Goal: Download file/media

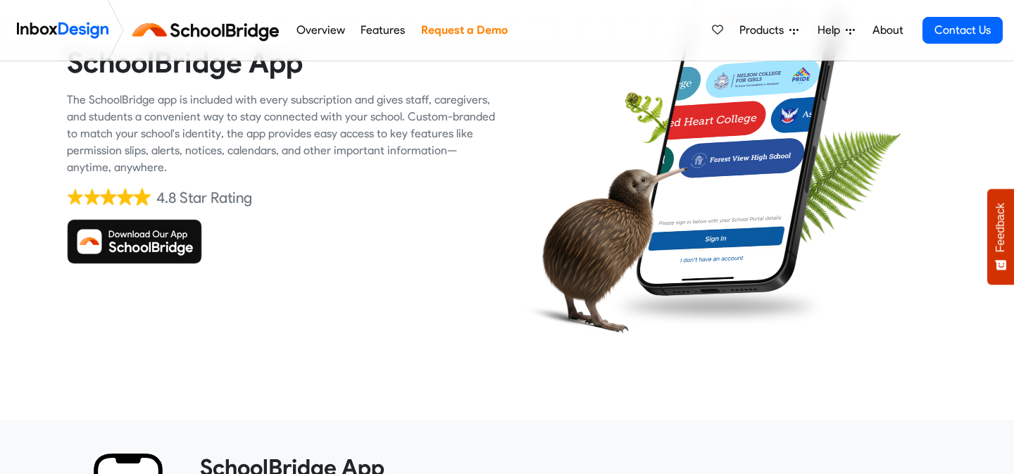
scroll to position [156, 0]
click at [145, 242] on img at bounding box center [134, 240] width 135 height 45
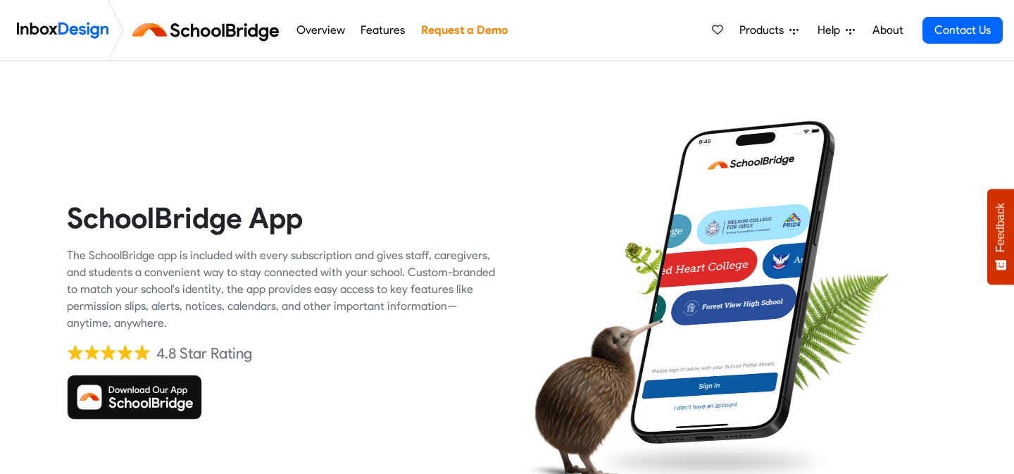
click at [144, 403] on img at bounding box center [134, 396] width 135 height 45
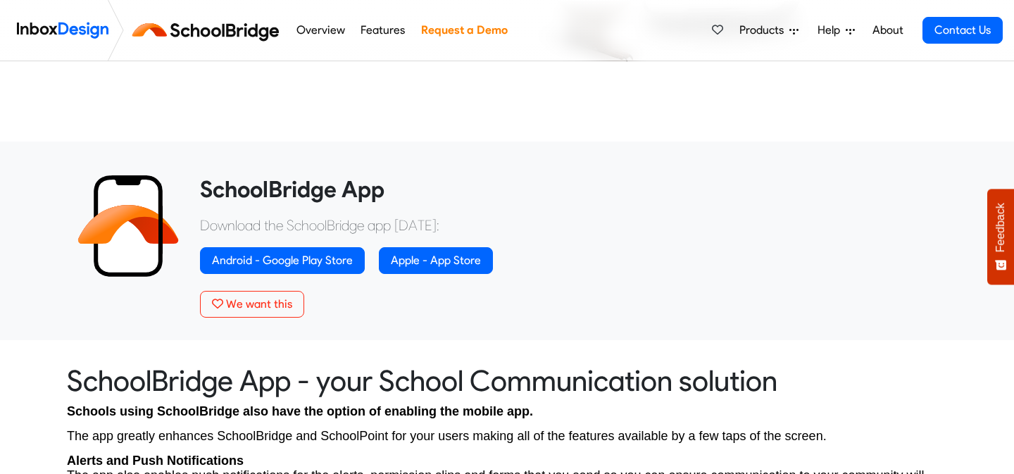
scroll to position [443, 0]
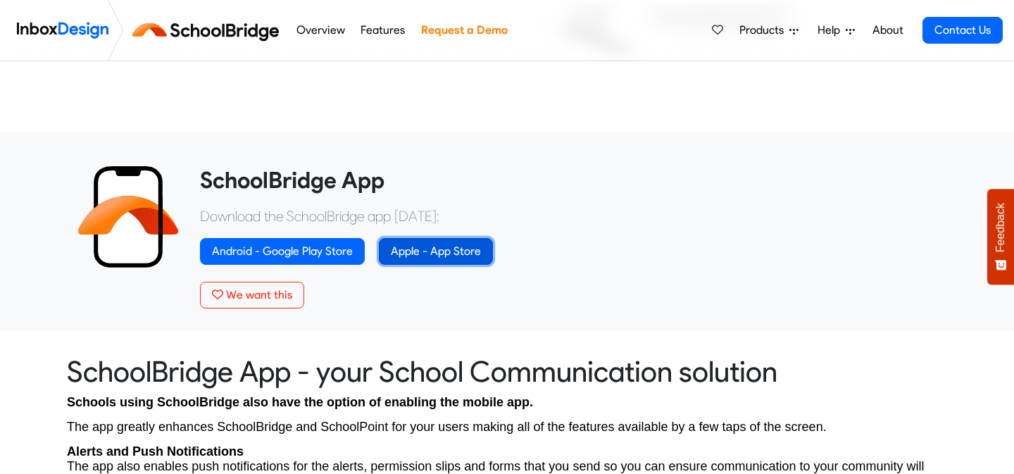
click at [439, 250] on link "Apple - App Store" at bounding box center [436, 251] width 114 height 27
